Goal: Task Accomplishment & Management: Manage account settings

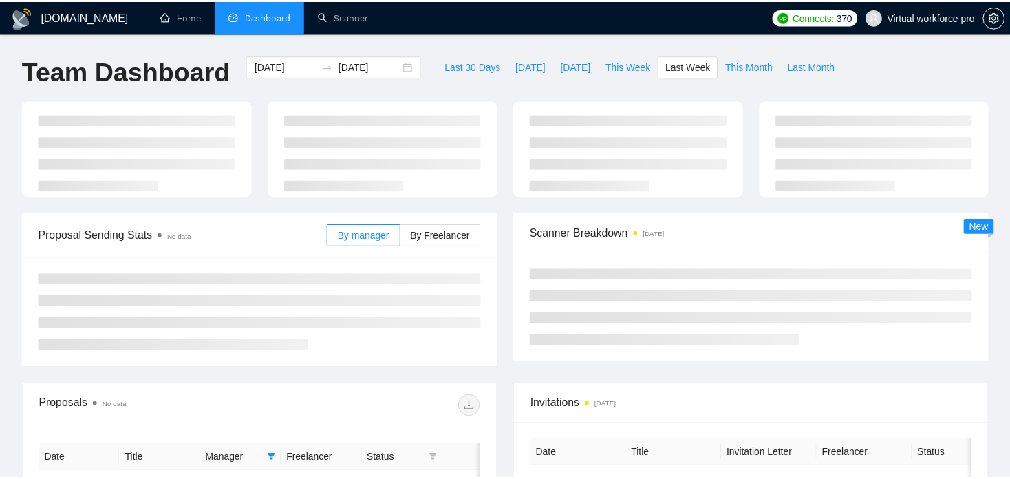
scroll to position [138, 0]
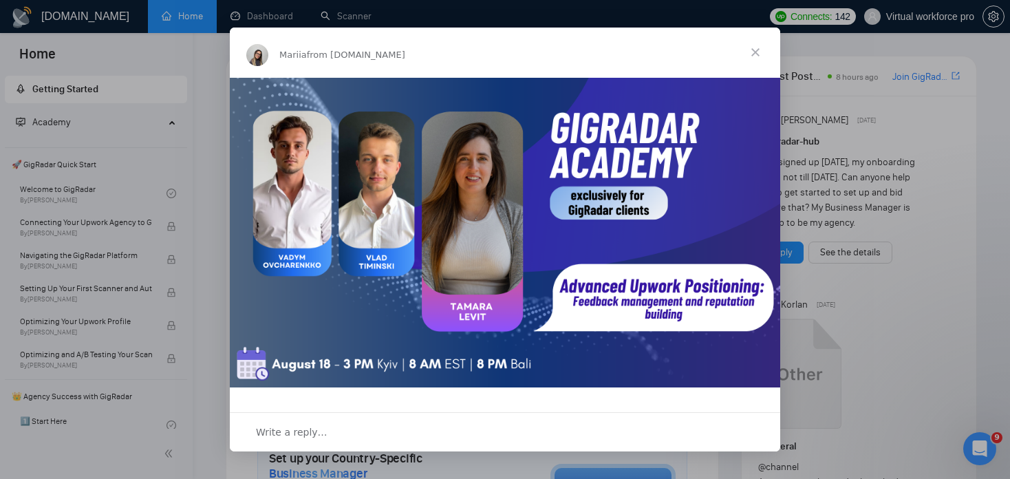
click at [753, 53] on span "Close" at bounding box center [755, 53] width 50 height 50
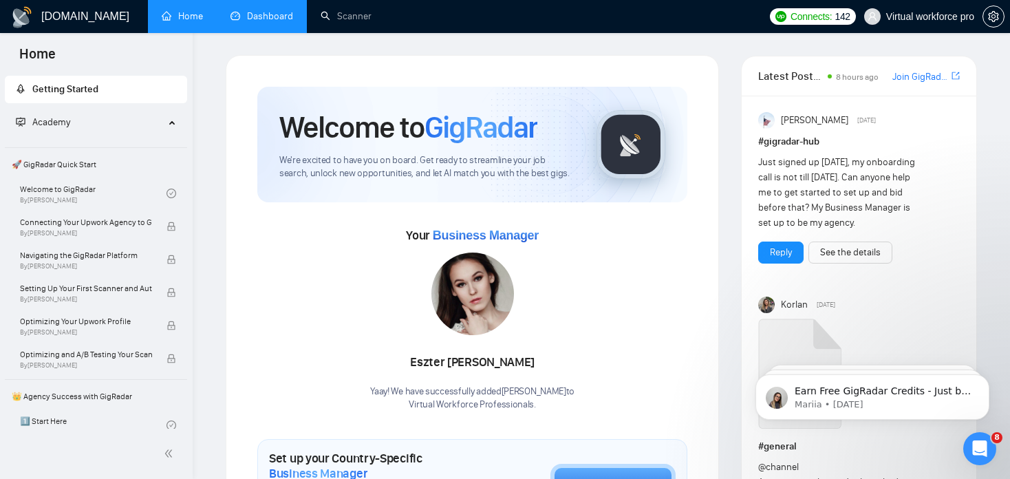
click at [272, 10] on link "Dashboard" at bounding box center [261, 16] width 63 height 12
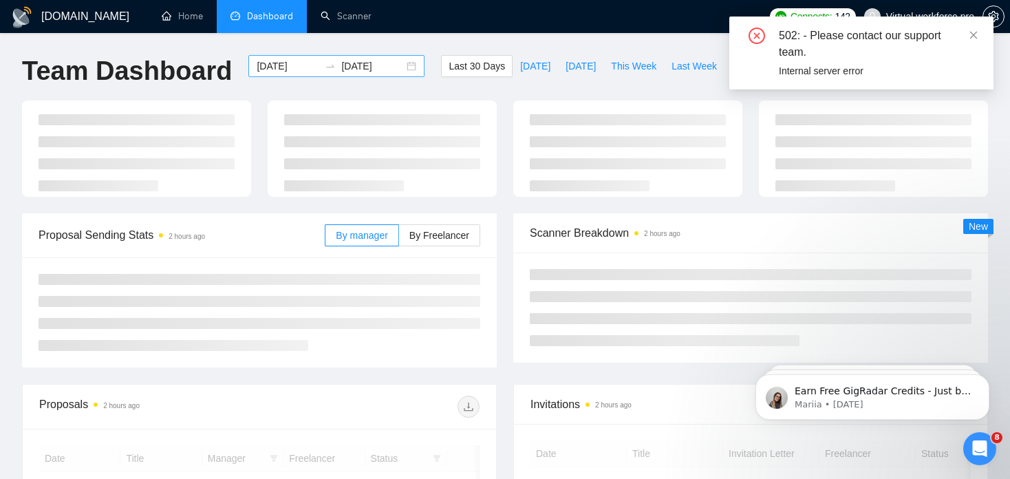
click at [295, 57] on div "2025-07-30 2025-08-29" at bounding box center [336, 66] width 176 height 22
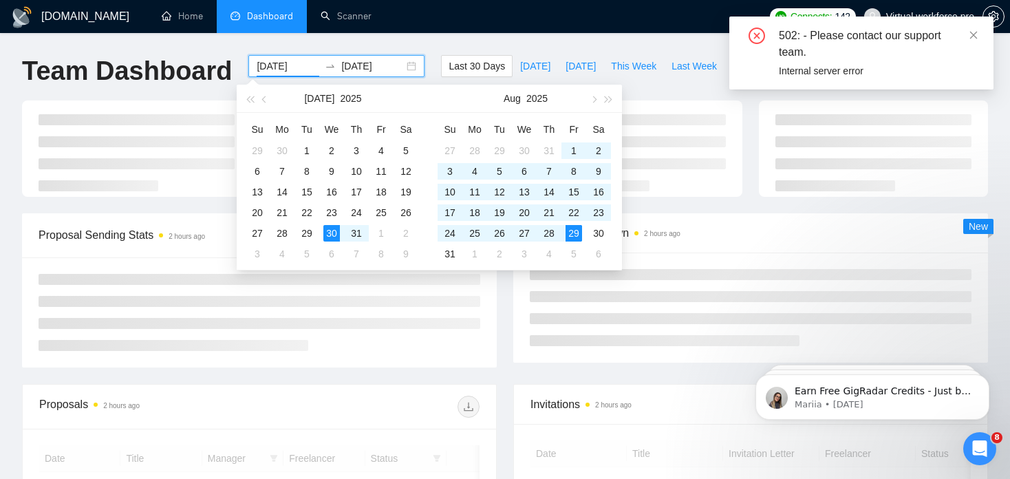
click at [290, 67] on input "2025-07-30" at bounding box center [288, 65] width 63 height 15
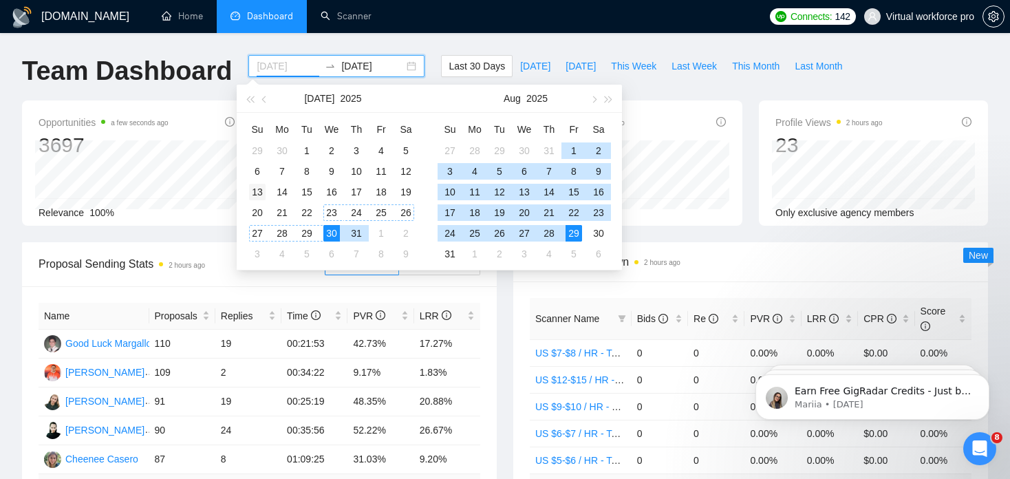
type input "2025-07-13"
click at [261, 192] on div "13" at bounding box center [257, 192] width 17 height 17
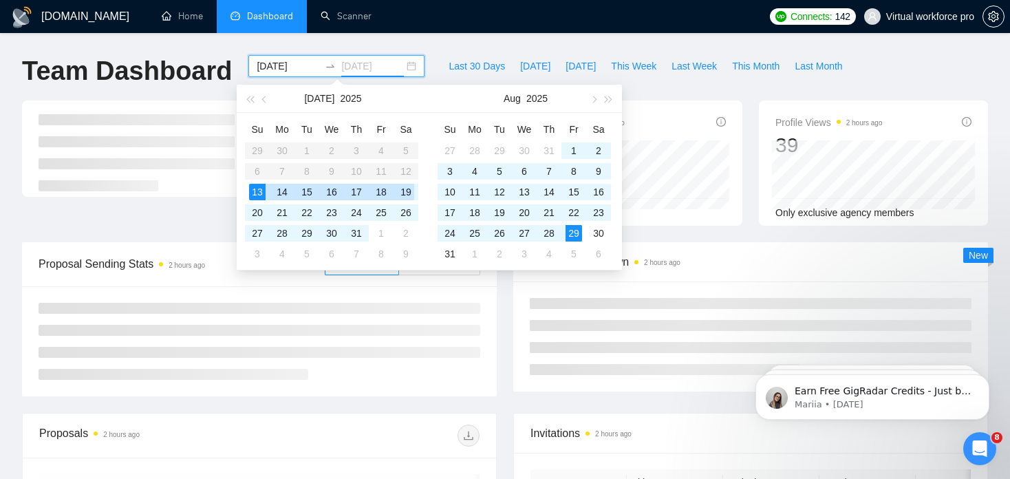
click at [408, 190] on div "19" at bounding box center [405, 192] width 17 height 17
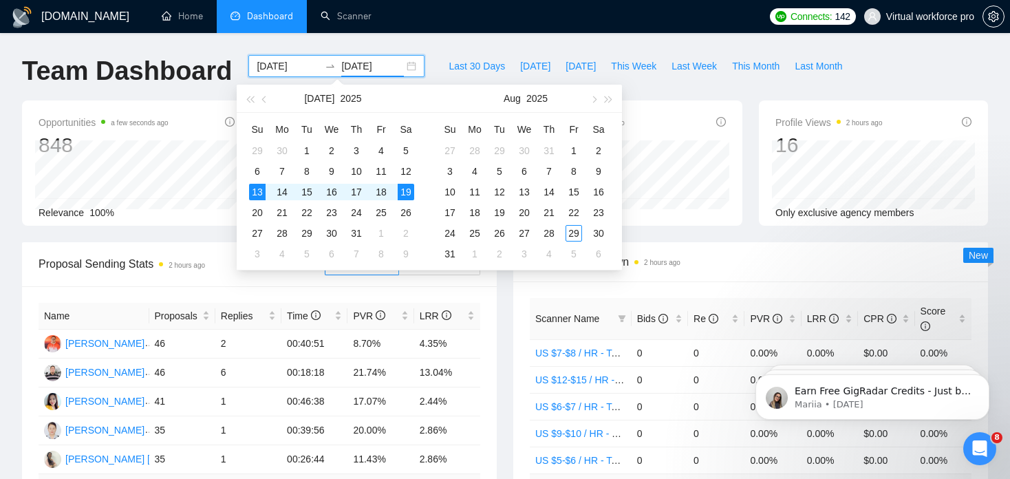
click at [353, 67] on input "2025-07-19" at bounding box center [372, 65] width 63 height 15
type input "2025-07-19"
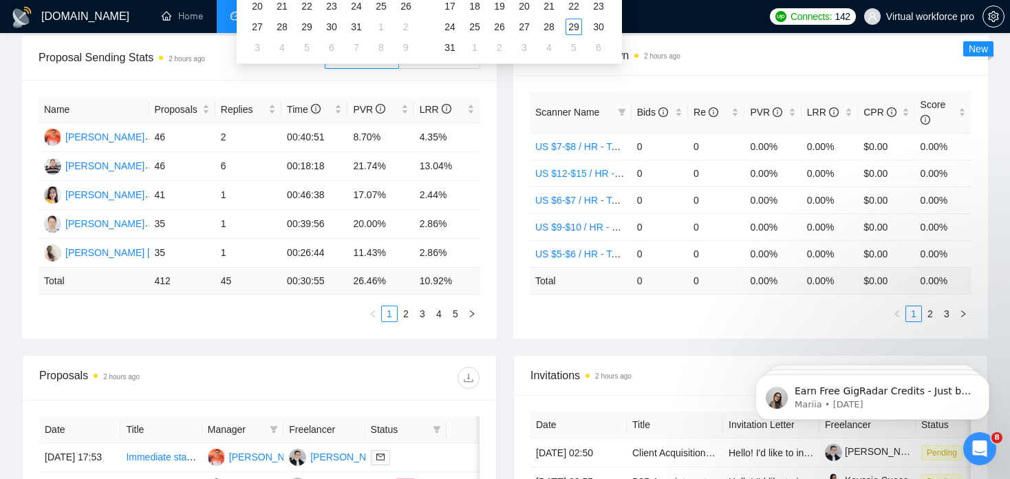
scroll to position [344, 0]
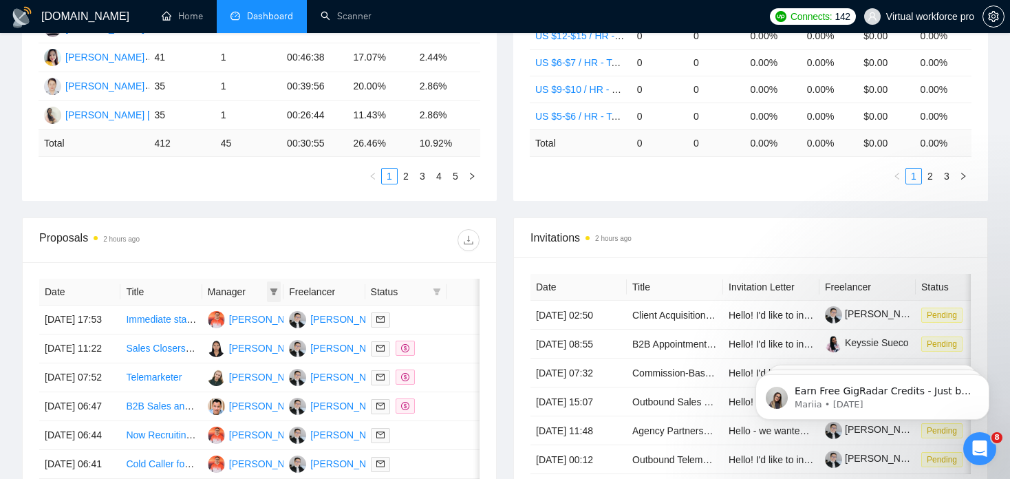
click at [274, 292] on icon "filter" at bounding box center [274, 291] width 8 height 7
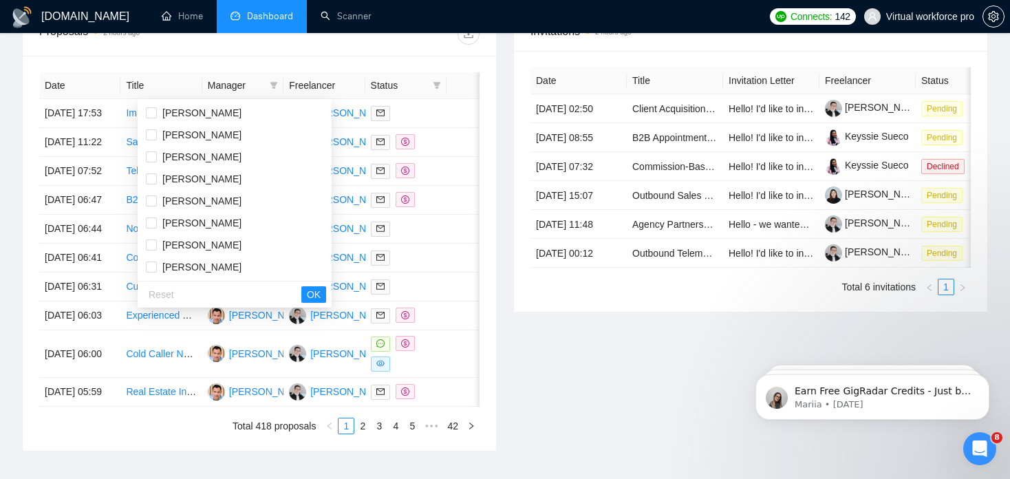
scroll to position [481, 0]
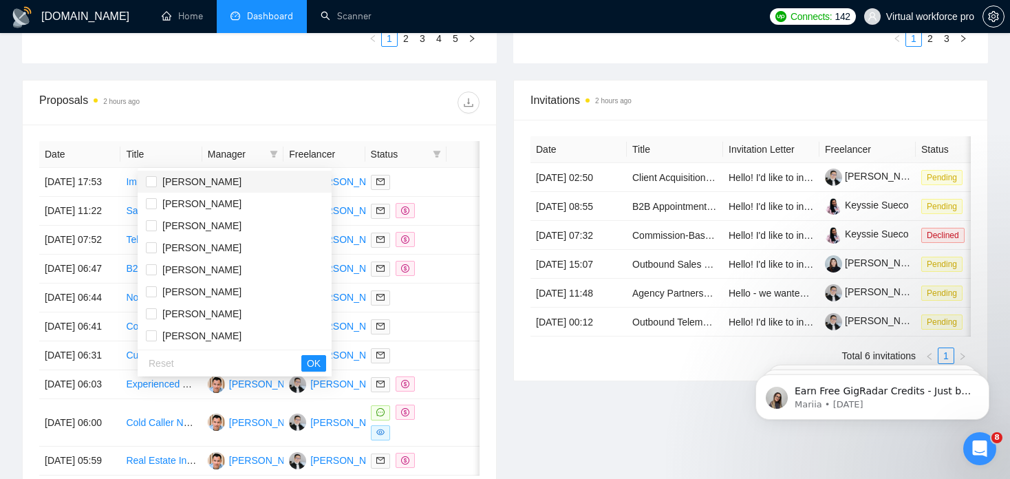
click at [221, 179] on span "Jessie Rose Yatoc" at bounding box center [201, 181] width 79 height 11
checkbox input "true"
click at [200, 285] on span "Cheenee Casero" at bounding box center [198, 288] width 73 height 11
checkbox input "true"
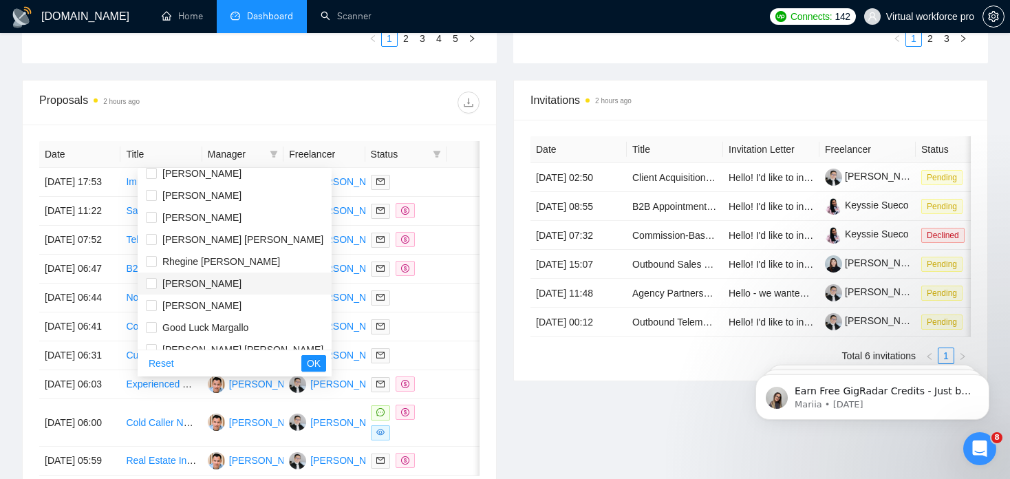
scroll to position [275, 0]
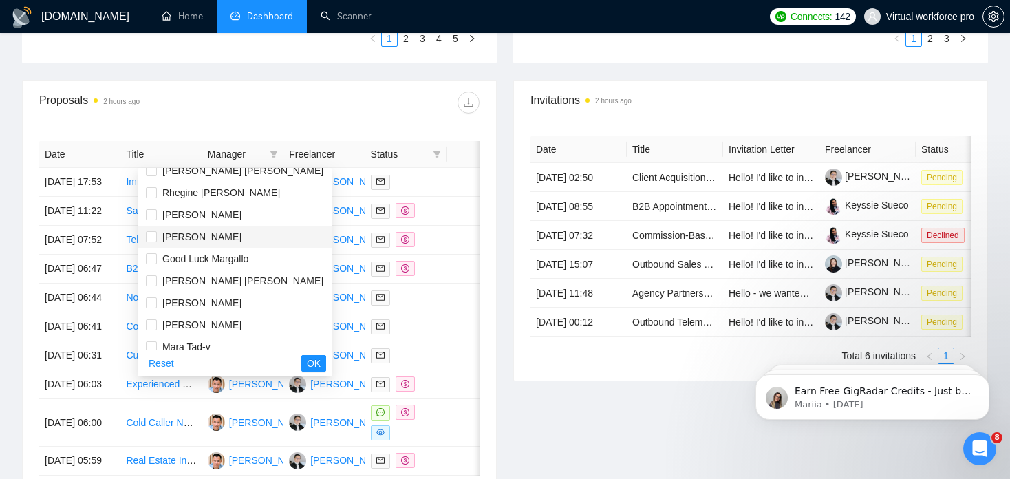
click at [189, 234] on span "Joy Casero" at bounding box center [201, 236] width 79 height 11
checkbox input "true"
click at [206, 299] on span "Yvonne Balboa" at bounding box center [201, 302] width 79 height 11
checkbox input "true"
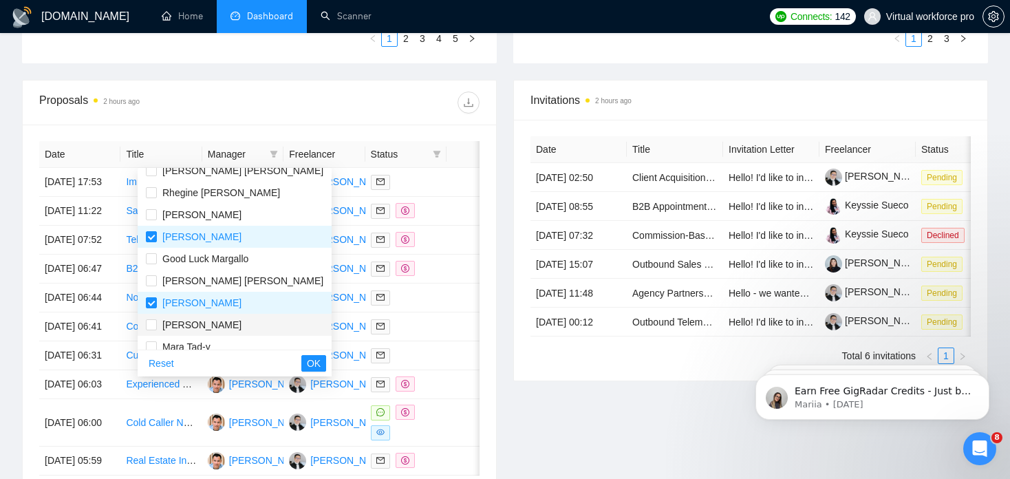
click at [200, 321] on span "Mary Ann Artiaga" at bounding box center [201, 324] width 79 height 11
checkbox input "true"
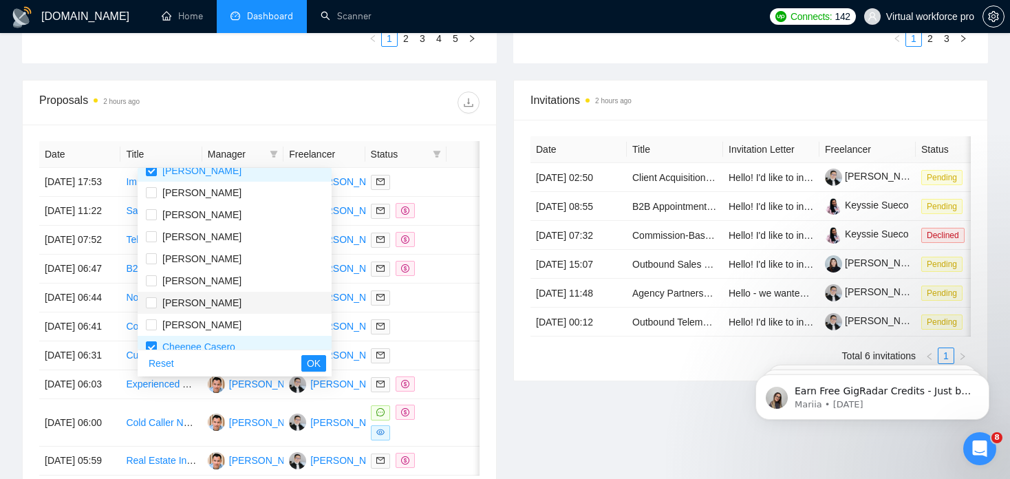
scroll to position [0, 0]
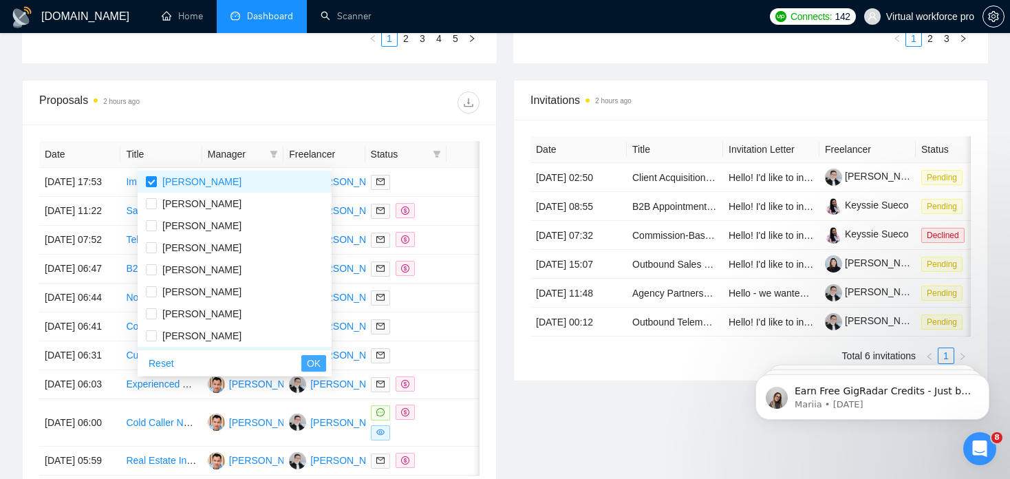
click at [307, 364] on span "OK" at bounding box center [314, 363] width 14 height 15
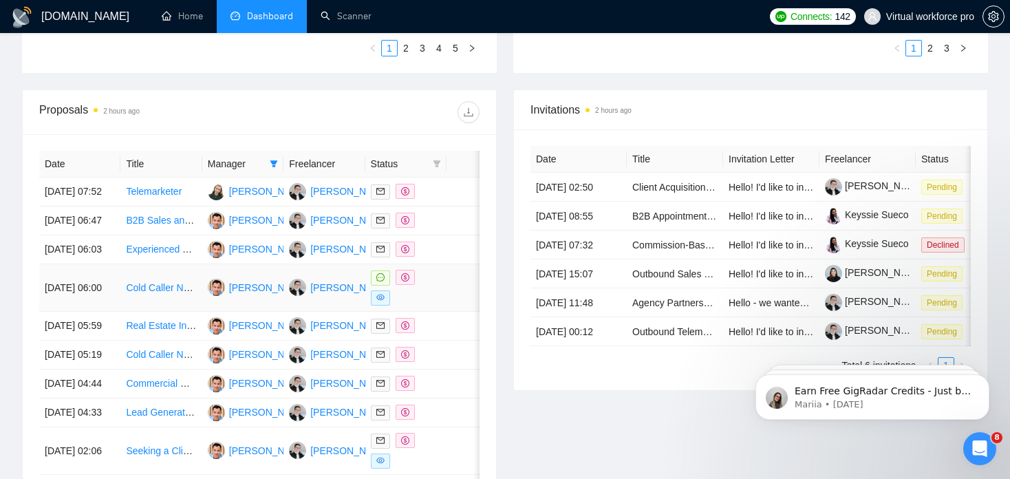
scroll to position [344, 0]
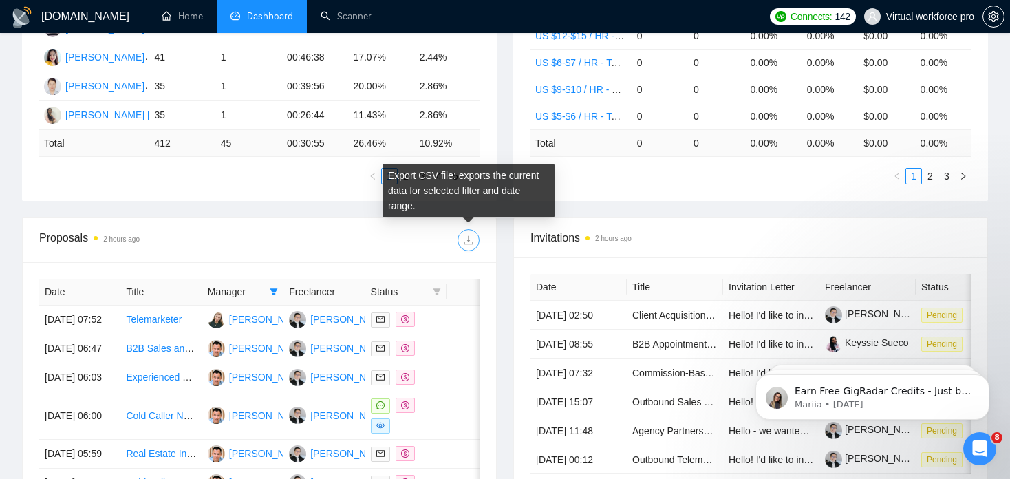
click at [468, 240] on icon "download" at bounding box center [467, 240] width 9 height 9
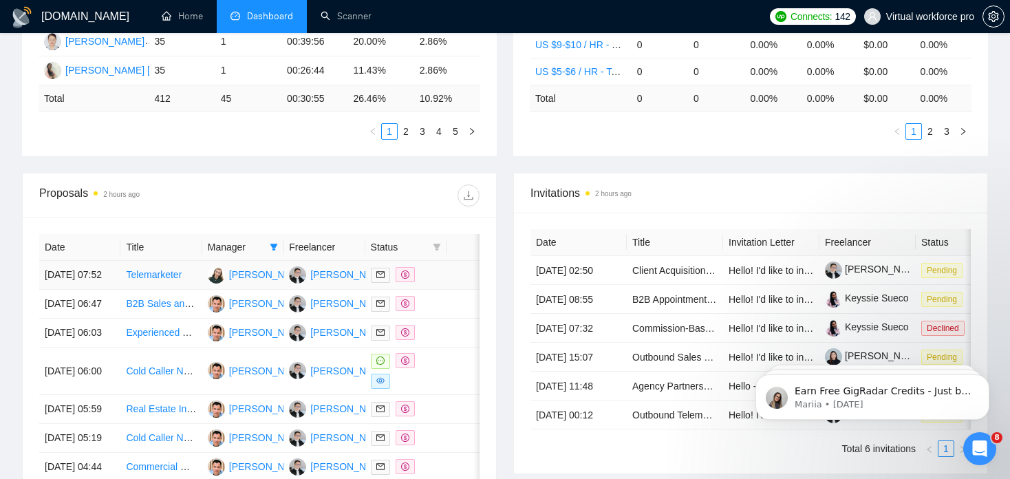
scroll to position [413, 0]
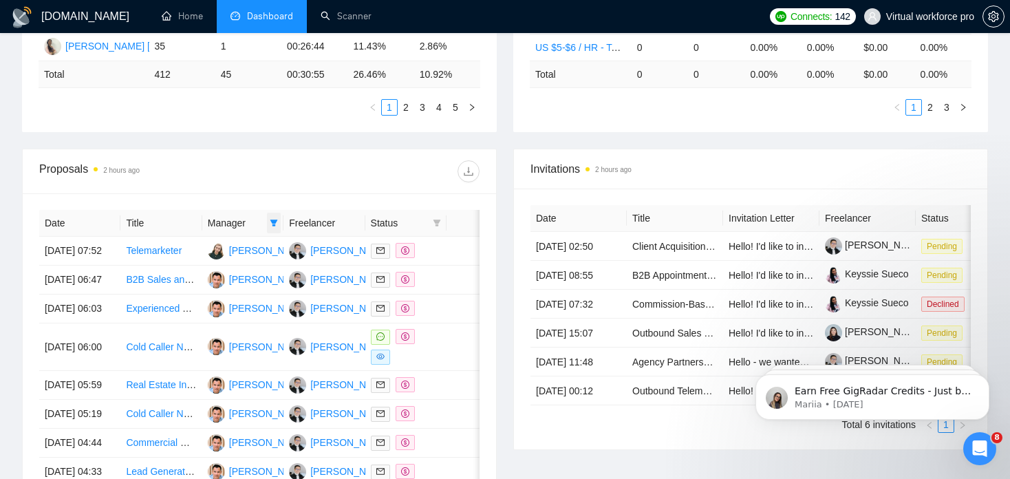
click at [278, 228] on span at bounding box center [274, 222] width 14 height 21
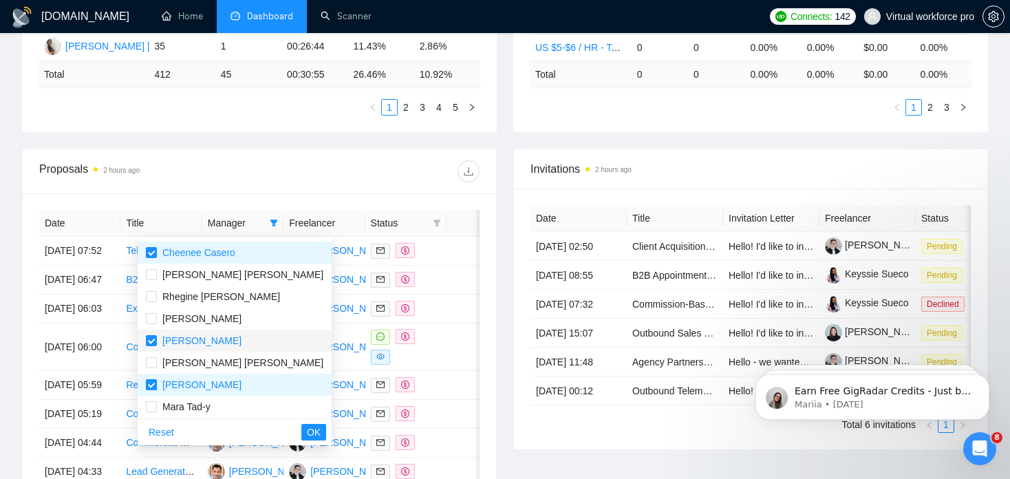
scroll to position [286, 0]
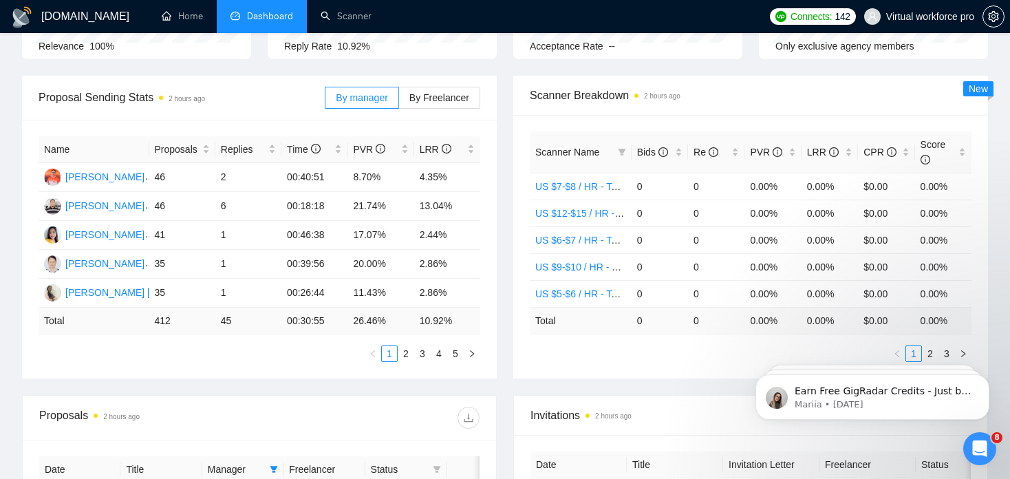
scroll to position [138, 0]
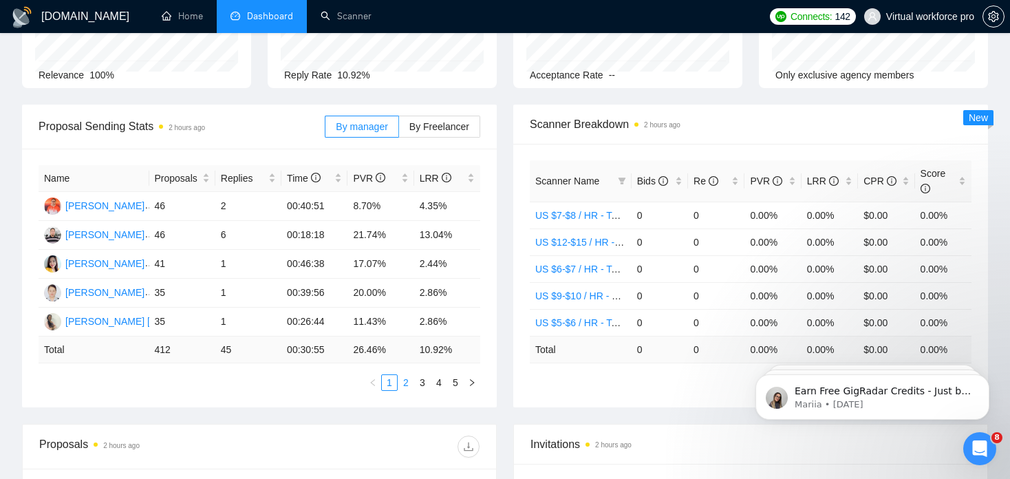
click at [408, 388] on link "2" at bounding box center [405, 382] width 15 height 15
click at [206, 418] on div "Proposal Sending Stats 2 hours ago By manager By Freelancer Name Proposals Repl…" at bounding box center [505, 264] width 982 height 319
click at [393, 387] on link "1" at bounding box center [389, 382] width 15 height 15
click at [406, 387] on link "2" at bounding box center [405, 382] width 15 height 15
click at [391, 388] on link "1" at bounding box center [389, 382] width 15 height 15
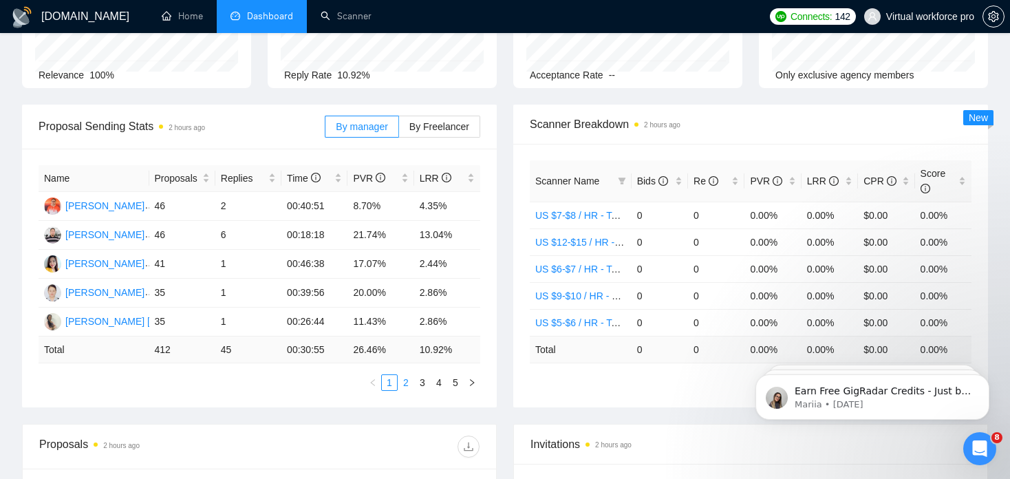
click at [409, 384] on link "2" at bounding box center [405, 382] width 15 height 15
click at [389, 385] on link "1" at bounding box center [389, 382] width 15 height 15
click at [413, 383] on li "2" at bounding box center [405, 382] width 17 height 17
click at [422, 385] on link "3" at bounding box center [422, 382] width 15 height 15
click at [437, 384] on link "4" at bounding box center [438, 382] width 15 height 15
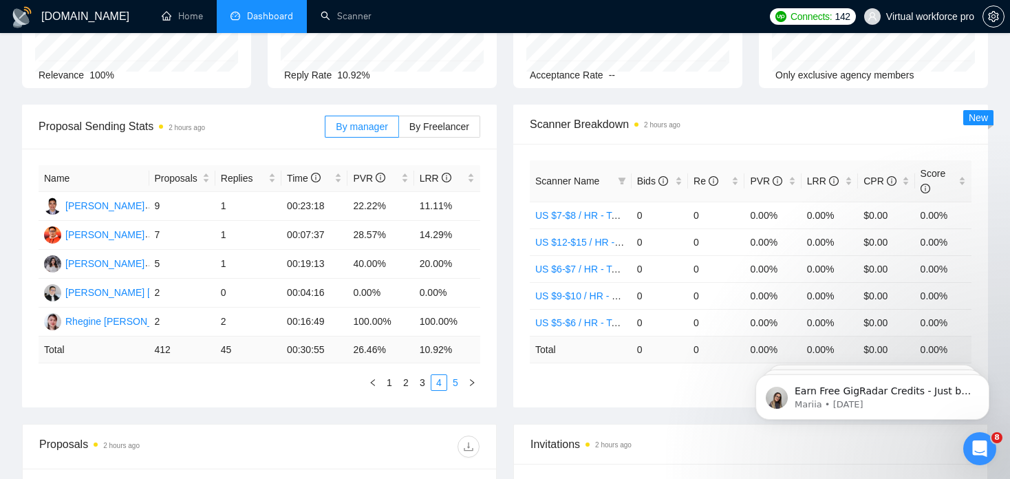
click at [456, 386] on link "5" at bounding box center [455, 382] width 15 height 15
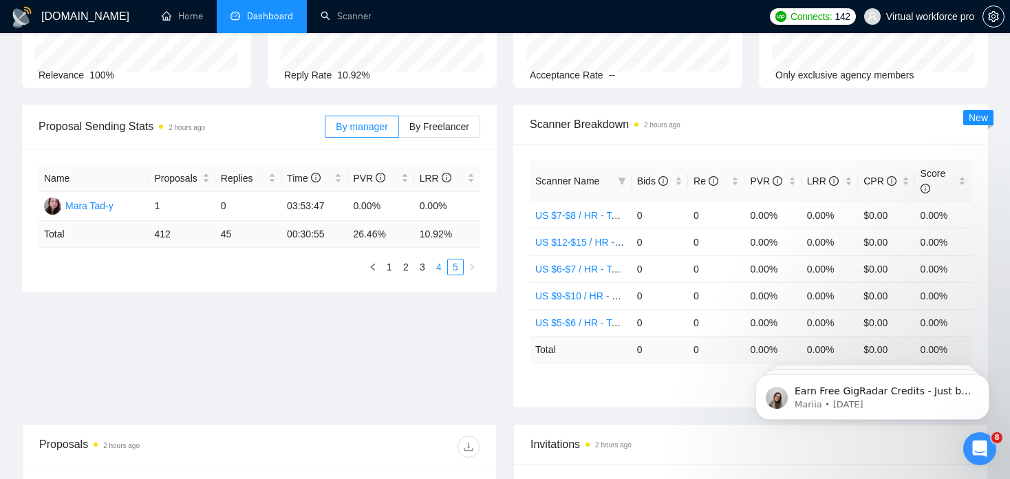
click at [435, 268] on link "4" at bounding box center [438, 266] width 15 height 15
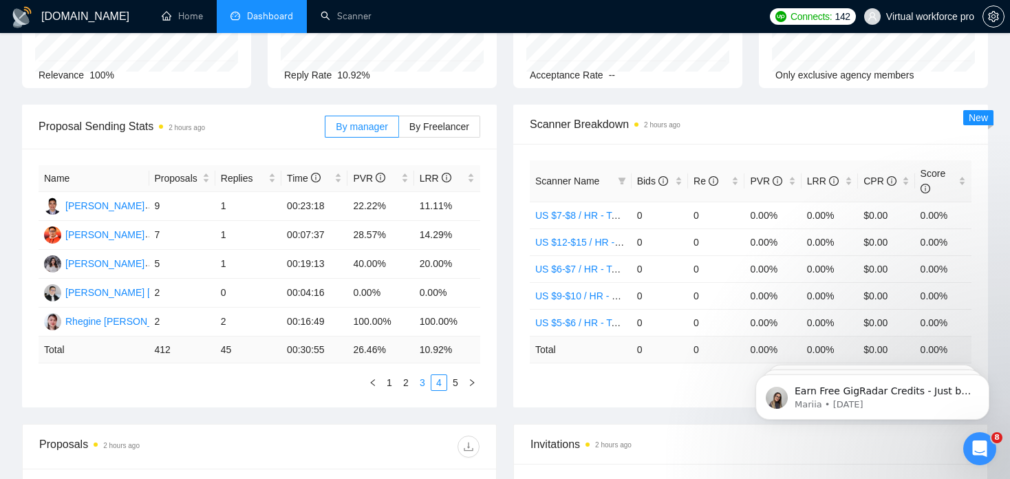
click at [421, 382] on link "3" at bounding box center [422, 382] width 15 height 15
click at [404, 380] on link "2" at bounding box center [405, 382] width 15 height 15
